Goal: Find specific page/section: Locate a particular part of the current website

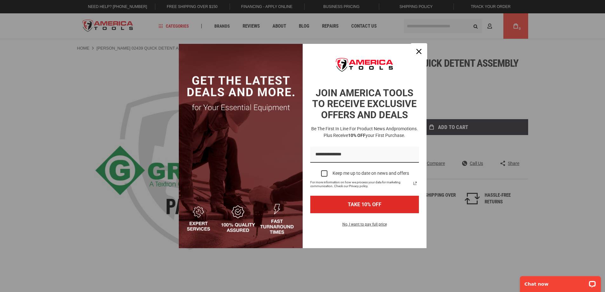
click at [416, 54] on div "Close" at bounding box center [419, 51] width 10 height 10
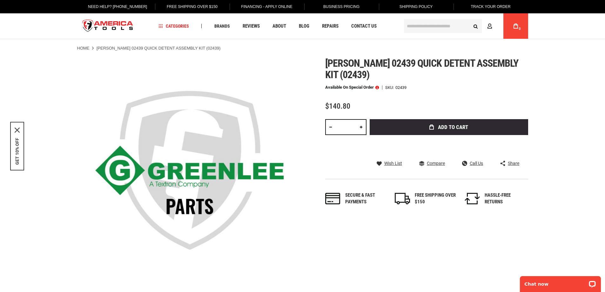
click at [449, 24] on input "text" at bounding box center [443, 26] width 78 height 14
